Goal: Use online tool/utility: Utilize a website feature to perform a specific function

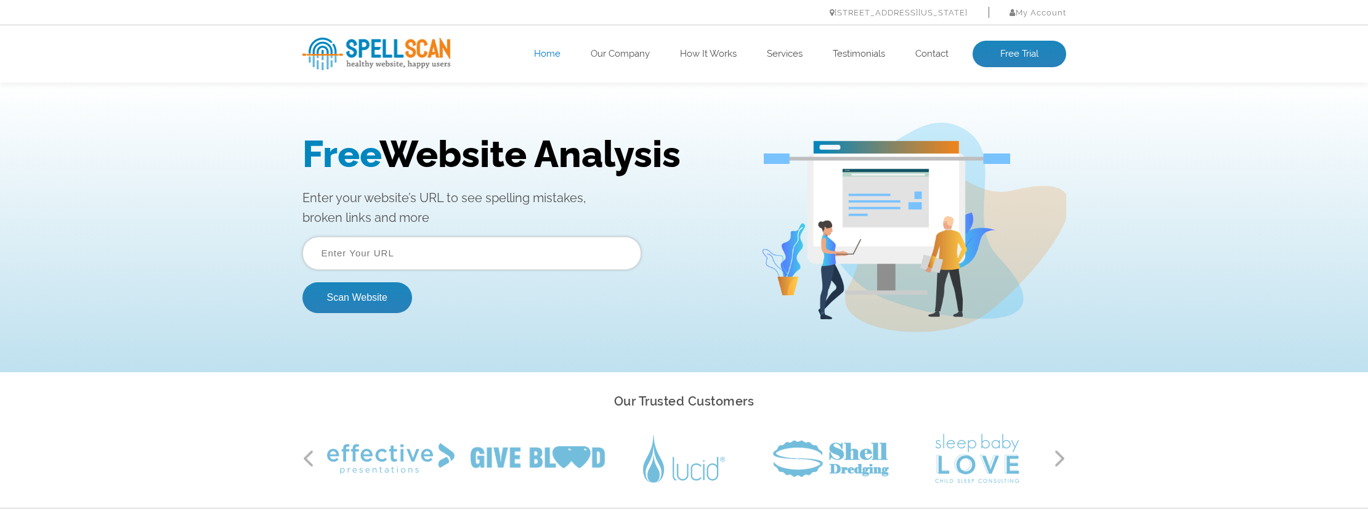
click at [362, 254] on input "text" at bounding box center [471, 252] width 339 height 33
paste input "[URL][DOMAIN_NAME]"
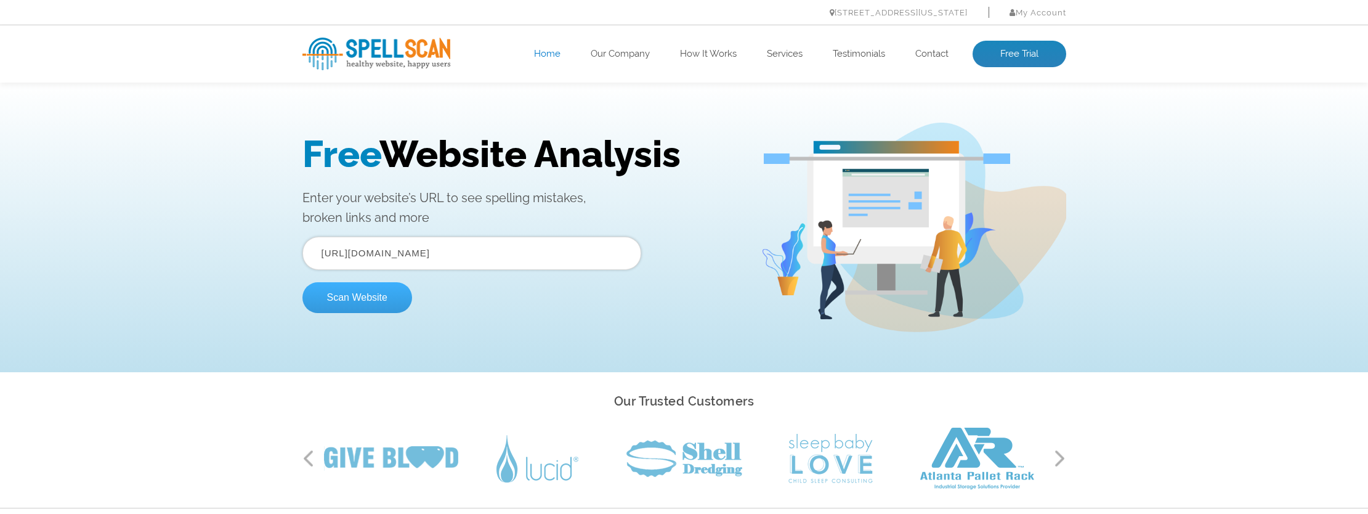
type input "[URL][DOMAIN_NAME]"
click at [363, 302] on button "Scan Website" at bounding box center [357, 297] width 110 height 31
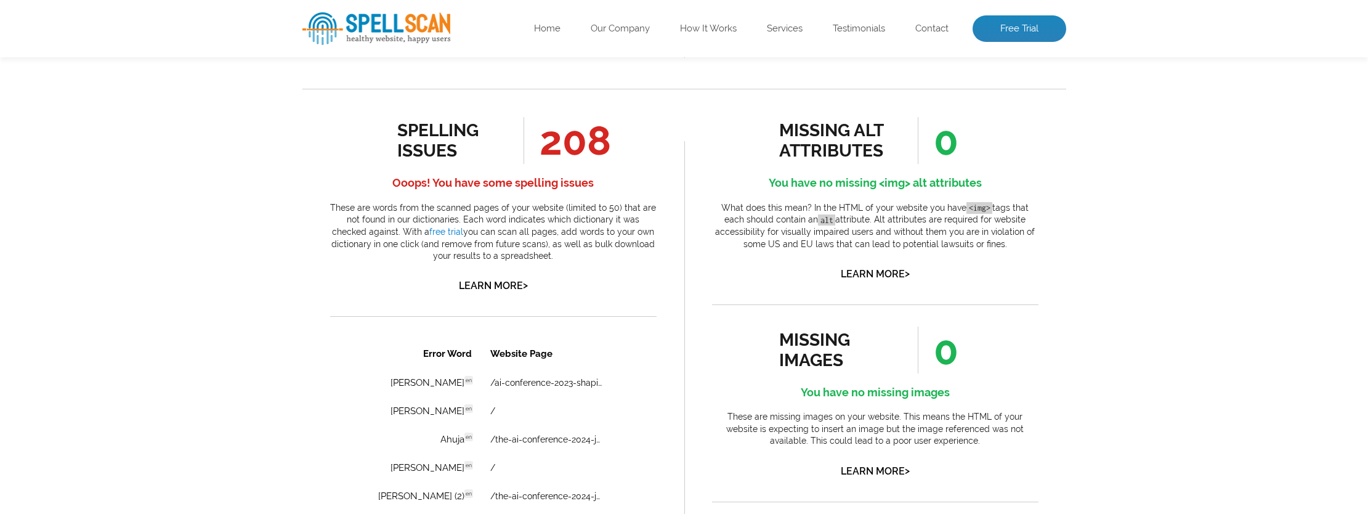
scroll to position [635, 0]
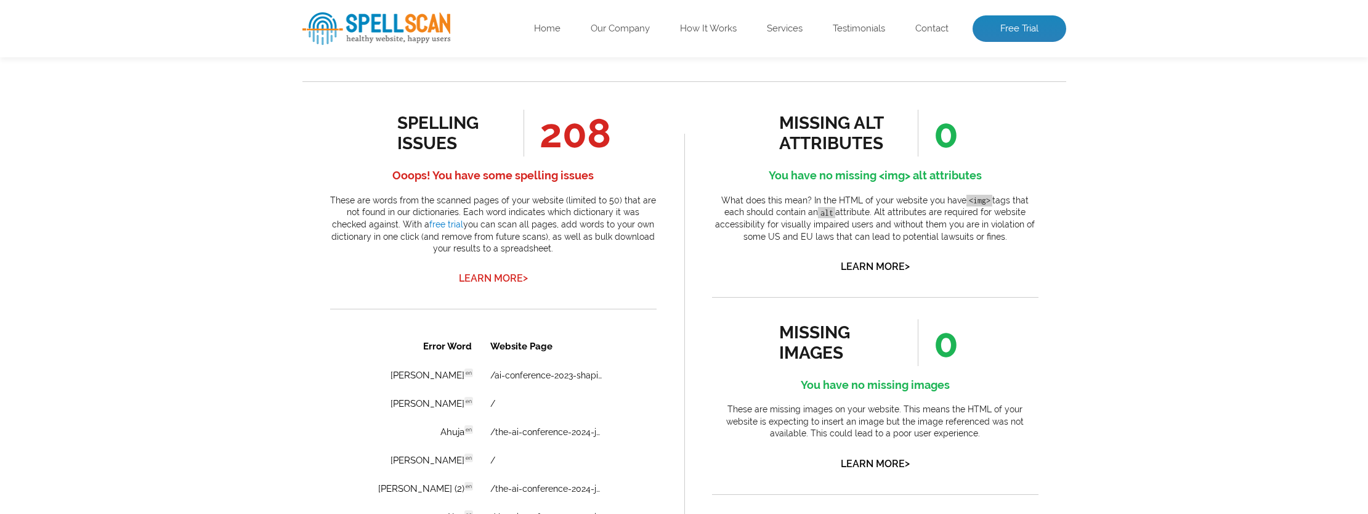
click at [488, 273] on link "Learn More >" at bounding box center [493, 278] width 69 height 12
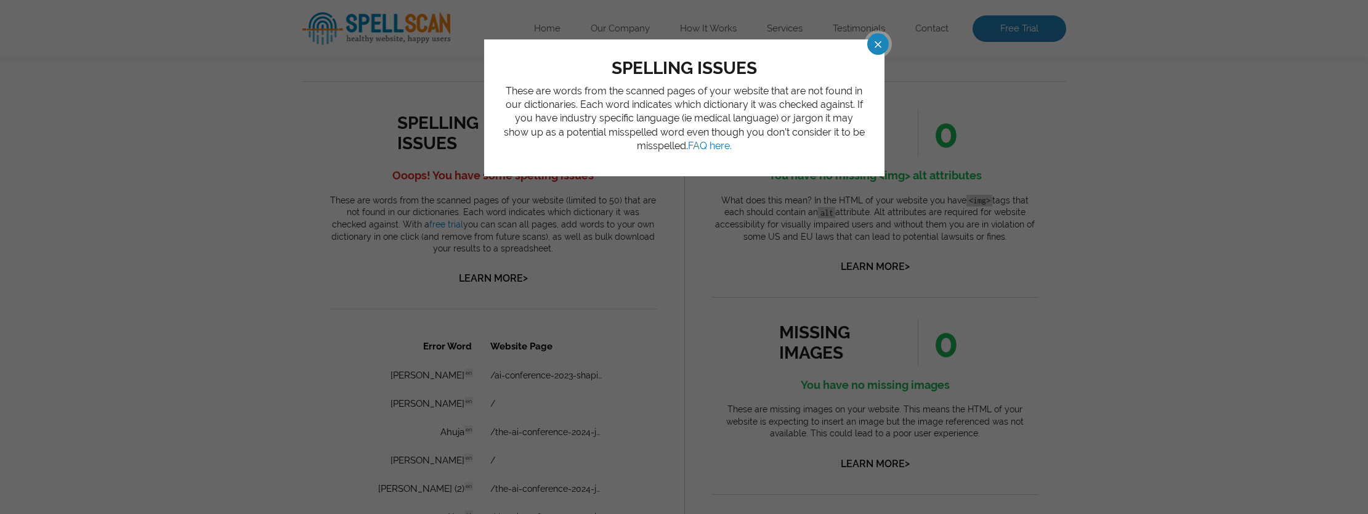
click at [878, 41] on span at bounding box center [868, 44] width 22 height 22
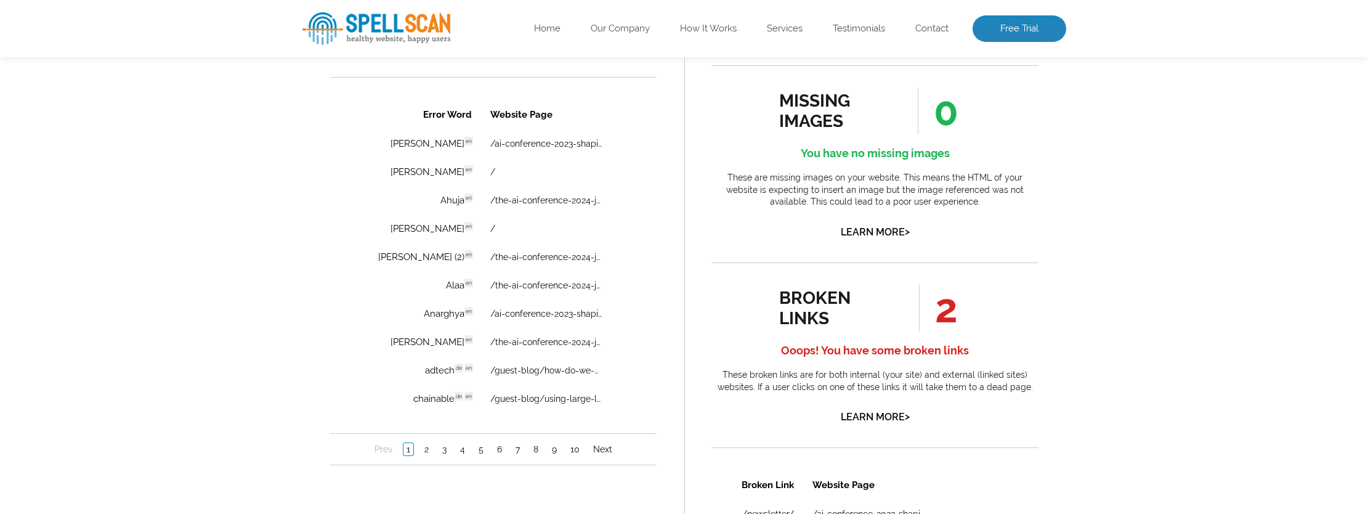
scroll to position [882, 0]
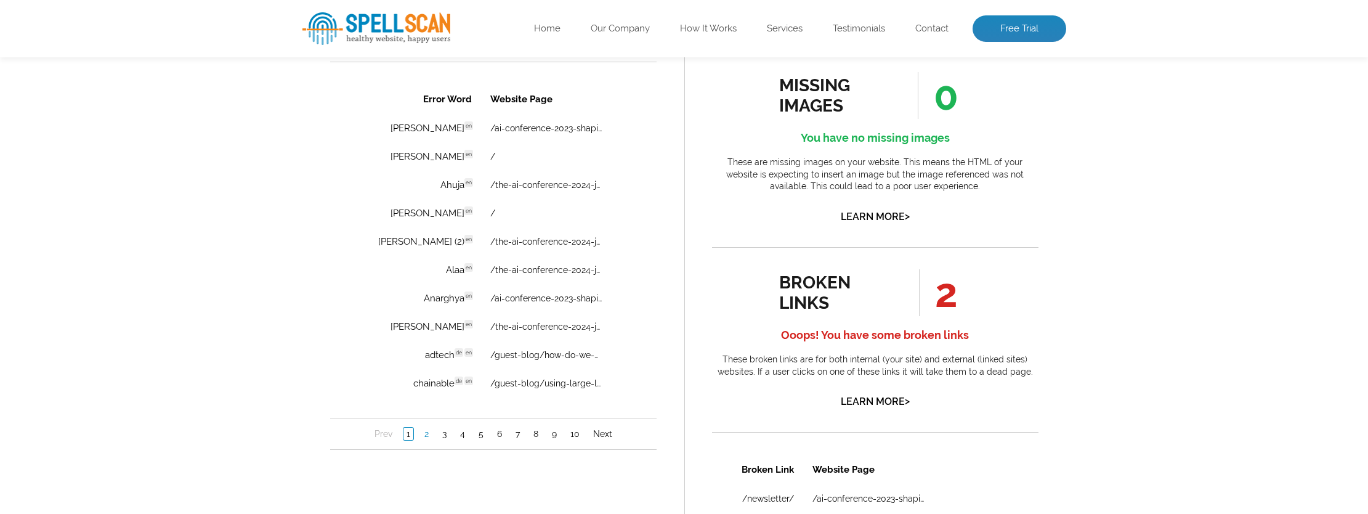
click at [422, 431] on link "2" at bounding box center [426, 433] width 10 height 12
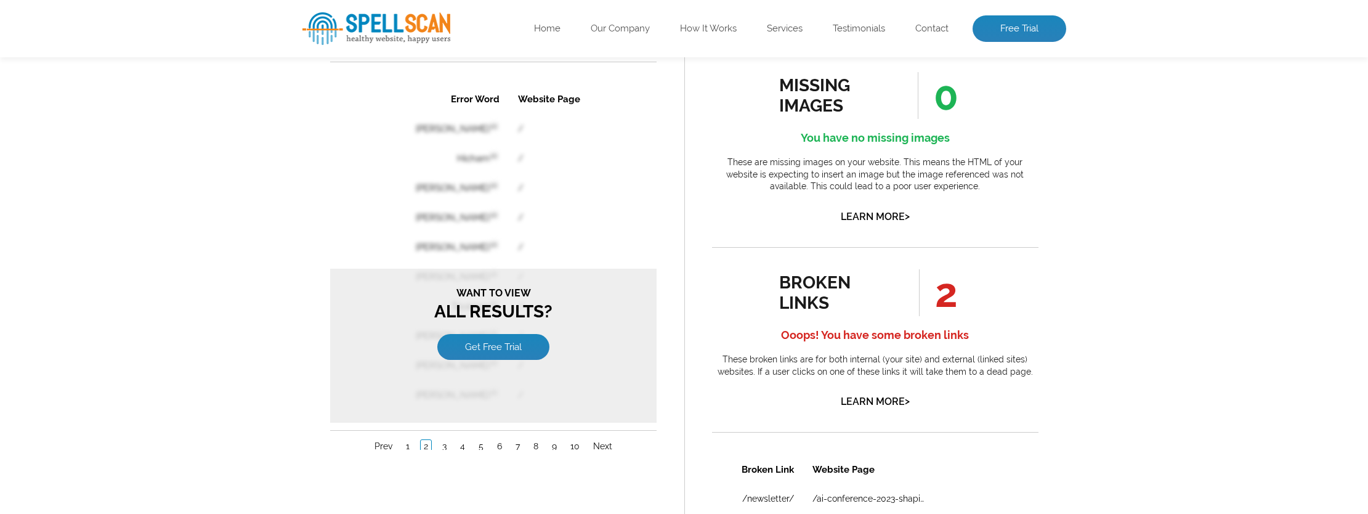
scroll to position [0, 0]
click at [402, 444] on link "1" at bounding box center [407, 446] width 10 height 12
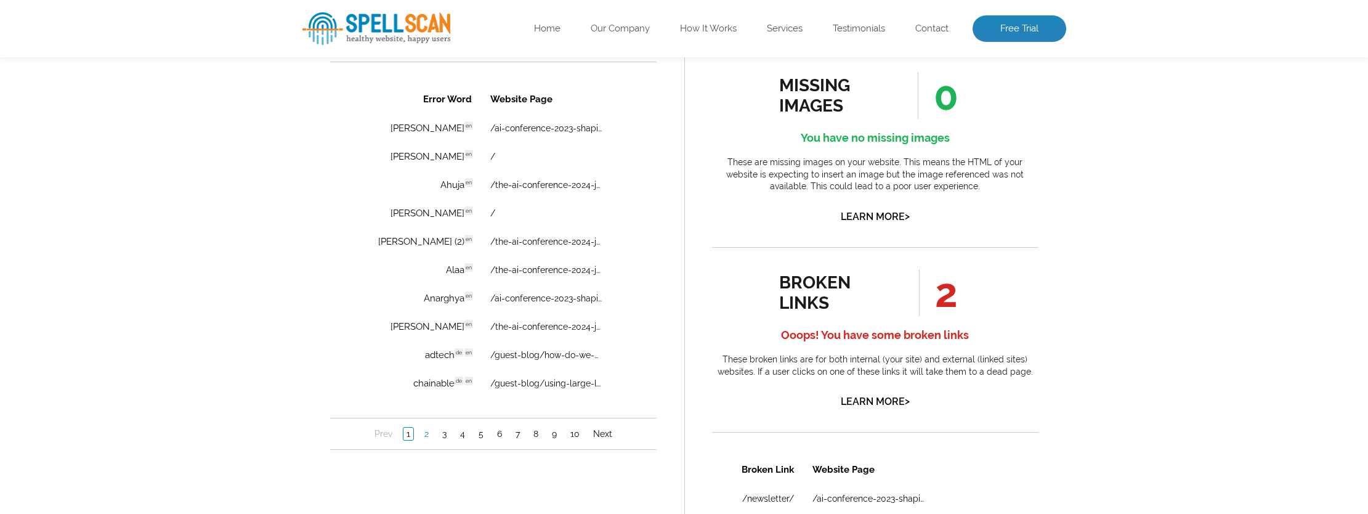
click at [428, 437] on link "2" at bounding box center [426, 433] width 10 height 12
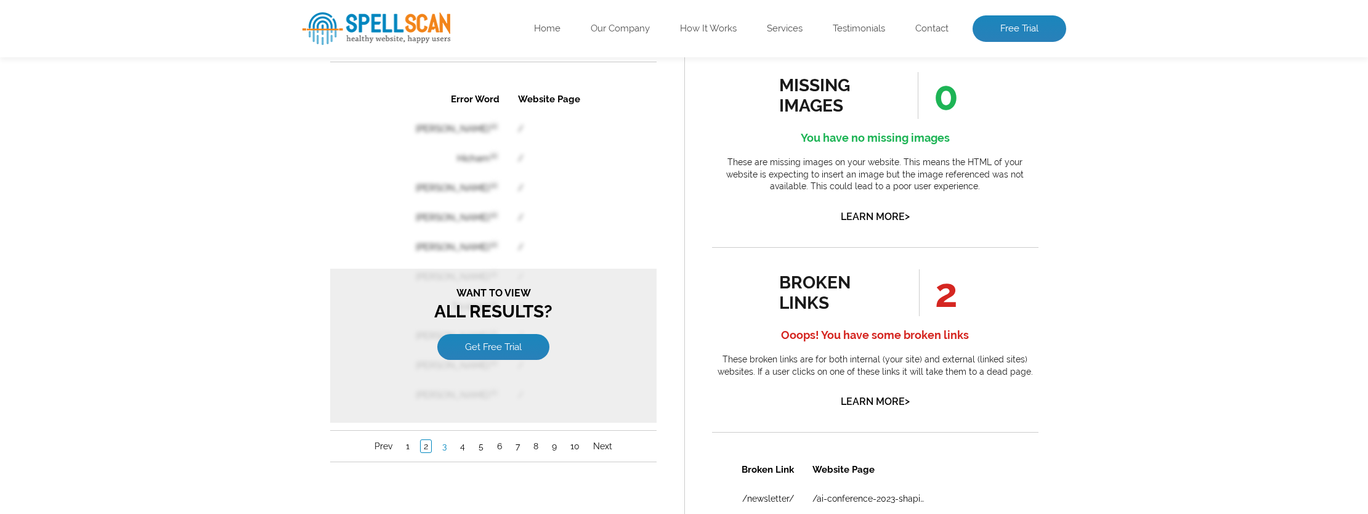
click at [444, 438] on nav "Prev 1 2 3 4 5 6 7 8 9 10 Next" at bounding box center [492, 446] width 326 height 32
click at [444, 443] on link "3" at bounding box center [443, 446] width 10 height 12
